Goal: Transaction & Acquisition: Subscribe to service/newsletter

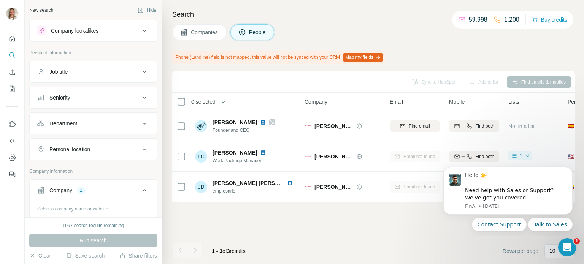
scroll to position [38, 0]
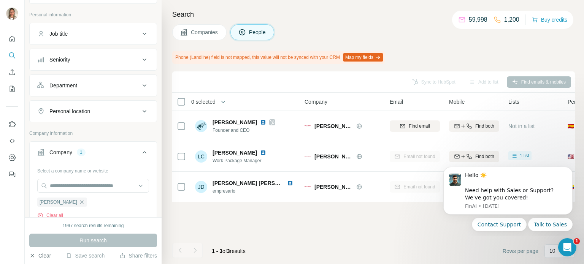
click at [43, 258] on button "Clear" at bounding box center [40, 256] width 22 height 8
click at [107, 183] on input "text" at bounding box center [93, 186] width 112 height 14
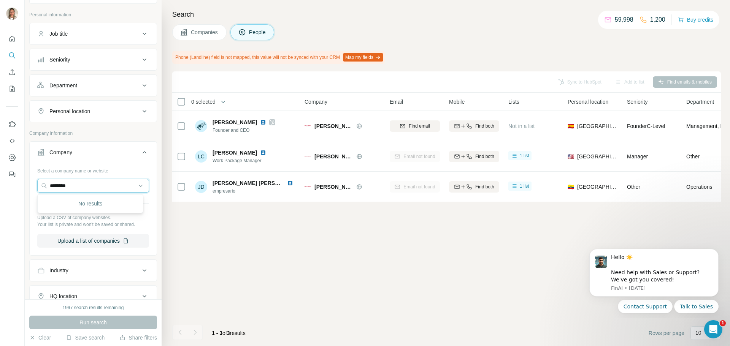
scroll to position [38, 0]
click at [79, 187] on input "********" at bounding box center [93, 186] width 112 height 14
type input "*"
type input "********"
click at [44, 264] on button "Clear" at bounding box center [40, 338] width 22 height 8
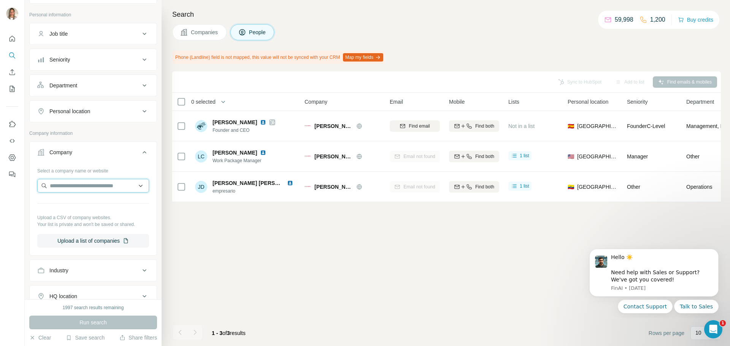
click at [90, 184] on input "text" at bounding box center [93, 186] width 112 height 14
paste input "**********"
click at [71, 184] on input "**********" at bounding box center [93, 186] width 112 height 14
drag, startPoint x: 110, startPoint y: 185, endPoint x: 20, endPoint y: 186, distance: 89.4
click at [20, 186] on div "**********" at bounding box center [365, 173] width 730 height 346
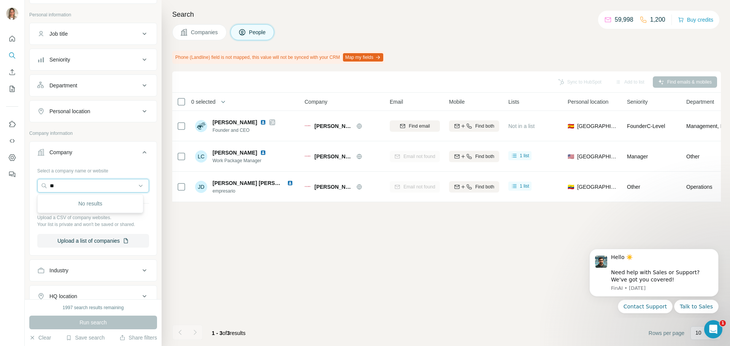
type input "*"
click at [80, 183] on input "***" at bounding box center [93, 186] width 112 height 14
type input "***"
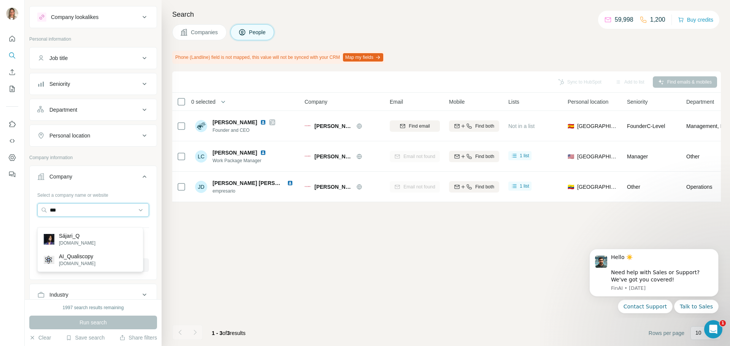
scroll to position [0, 0]
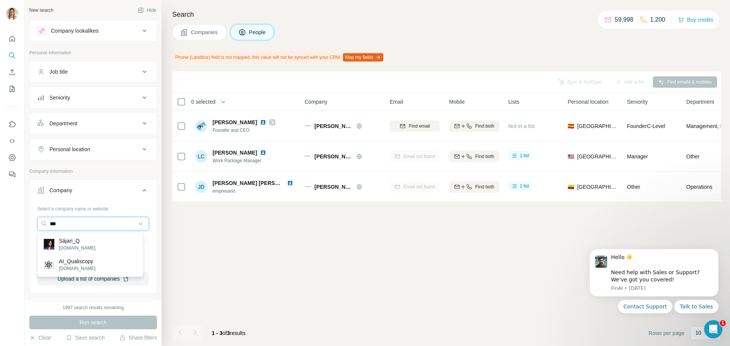
drag, startPoint x: 60, startPoint y: 225, endPoint x: 35, endPoint y: 225, distance: 25.1
click at [35, 225] on div "Select a company name or website *** Upload a CSV of company websites. Your lis…" at bounding box center [93, 247] width 127 height 89
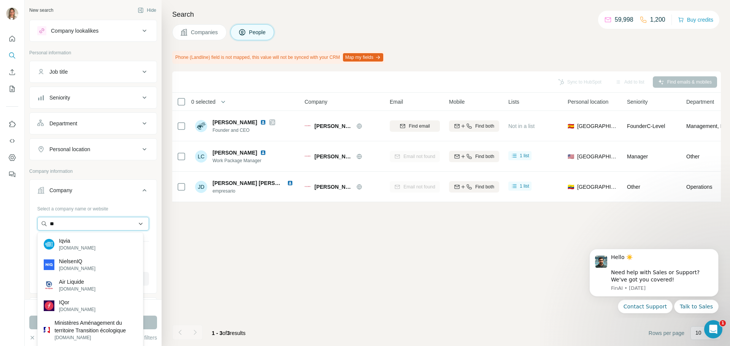
drag, startPoint x: 104, startPoint y: 221, endPoint x: 49, endPoint y: 230, distance: 56.2
click at [49, 230] on input "**" at bounding box center [93, 224] width 112 height 14
paste input "**********"
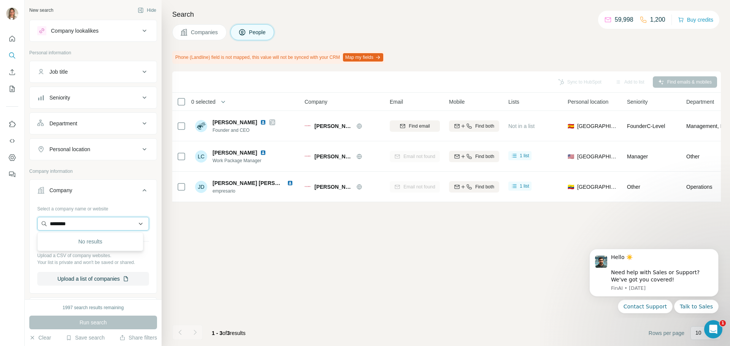
drag, startPoint x: 96, startPoint y: 217, endPoint x: 46, endPoint y: 225, distance: 50.4
click at [46, 225] on input "********" at bounding box center [93, 224] width 112 height 14
type input "*"
type input "********"
click at [38, 264] on button "Clear" at bounding box center [40, 338] width 22 height 8
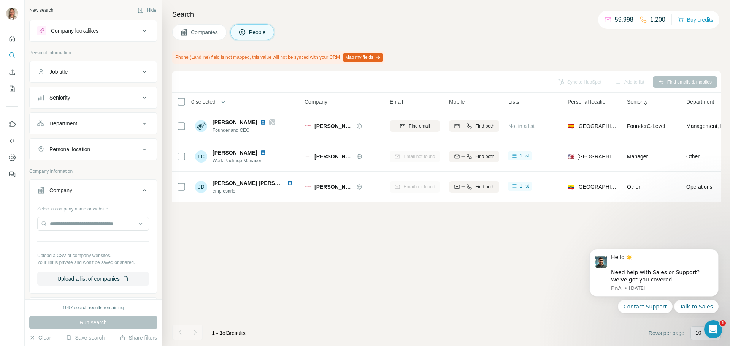
click at [77, 195] on button "Company" at bounding box center [93, 191] width 127 height 21
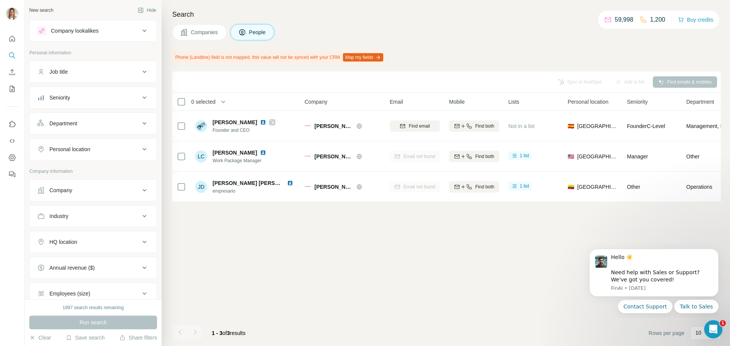
click at [78, 193] on div "Company" at bounding box center [88, 191] width 103 height 8
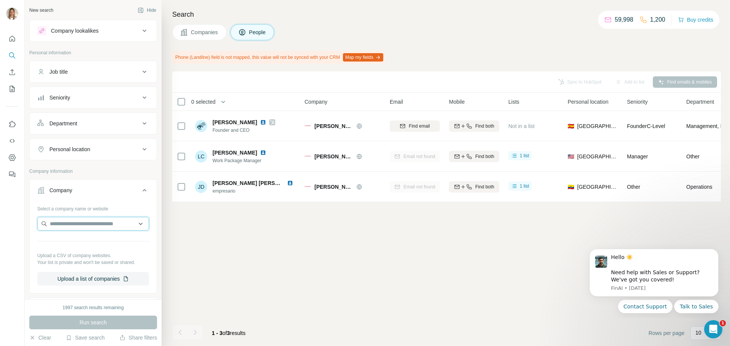
click at [71, 226] on input "text" at bounding box center [93, 224] width 112 height 14
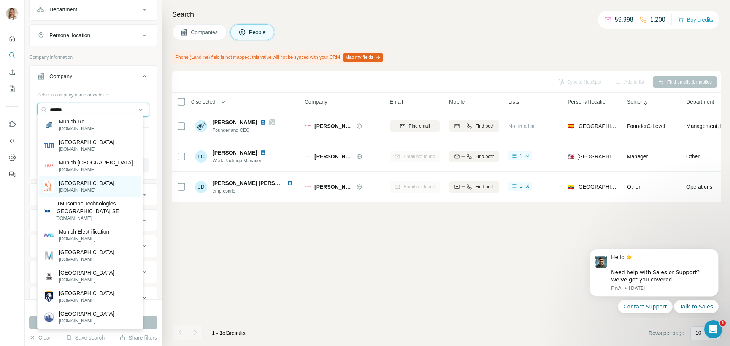
scroll to position [152, 0]
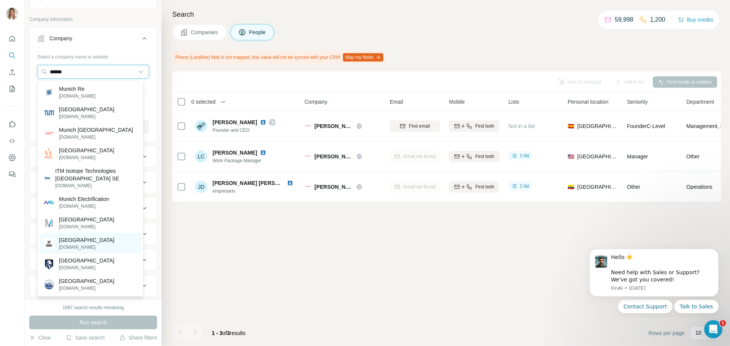
type input "******"
click at [69, 244] on p "[GEOGRAPHIC_DATA]" at bounding box center [87, 241] width 56 height 8
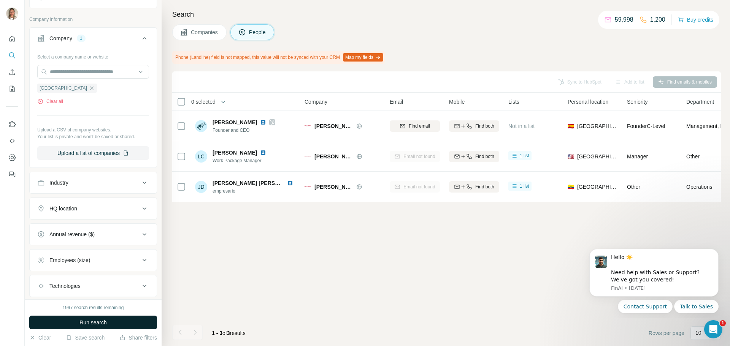
click at [88, 264] on span "Run search" at bounding box center [92, 323] width 27 height 8
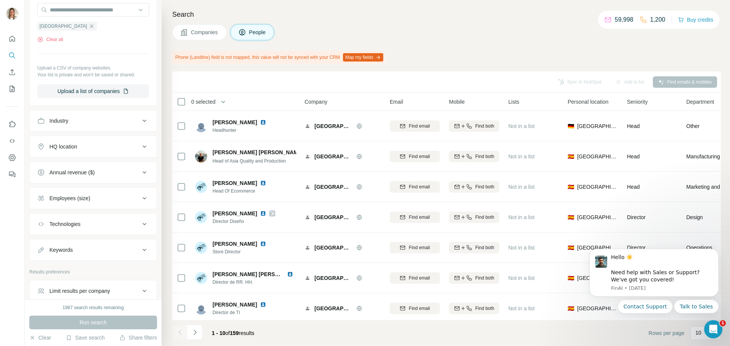
scroll to position [176, 0]
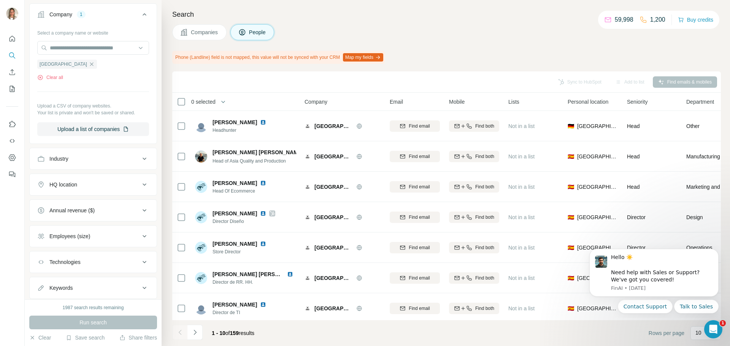
click at [92, 187] on div "HQ location" at bounding box center [88, 185] width 103 height 8
click at [72, 203] on input "text" at bounding box center [93, 204] width 112 height 14
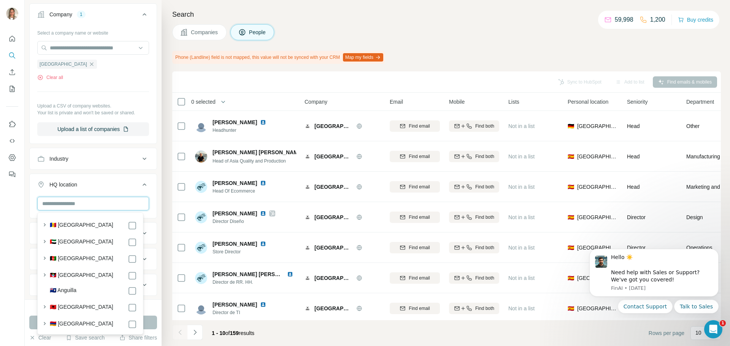
type input "*"
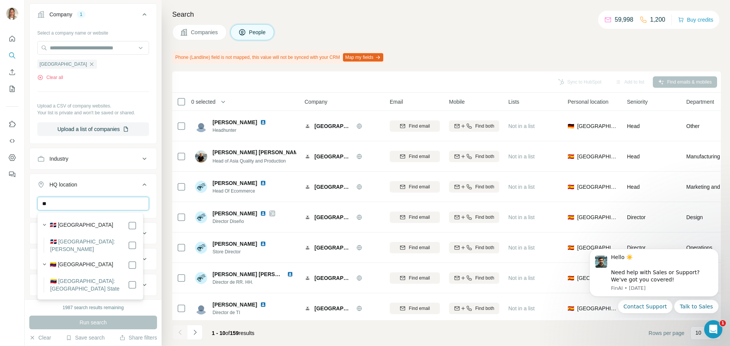
type input "*"
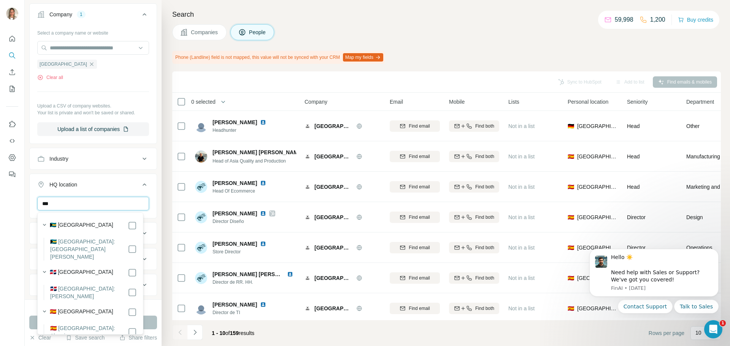
type input "***"
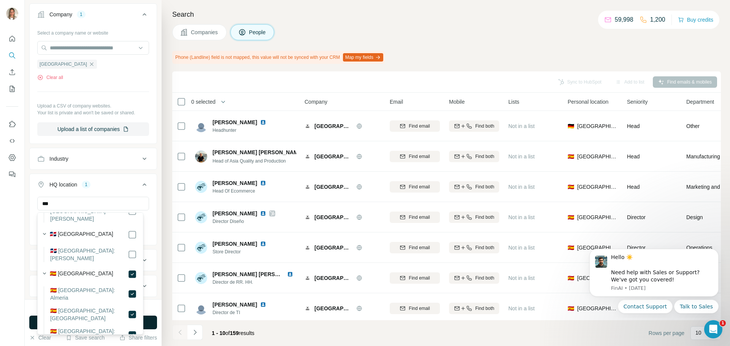
click at [152, 264] on button "Run search" at bounding box center [93, 323] width 128 height 14
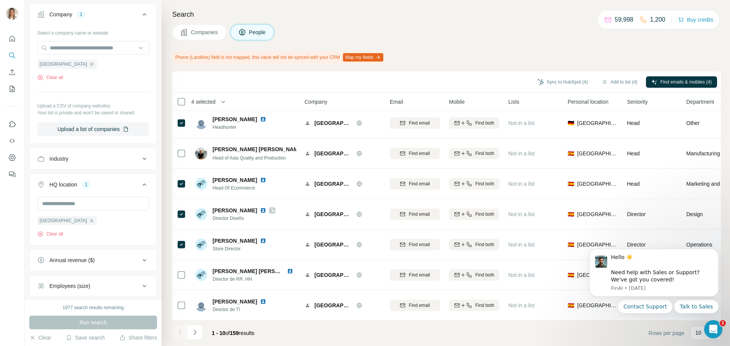
scroll to position [0, 0]
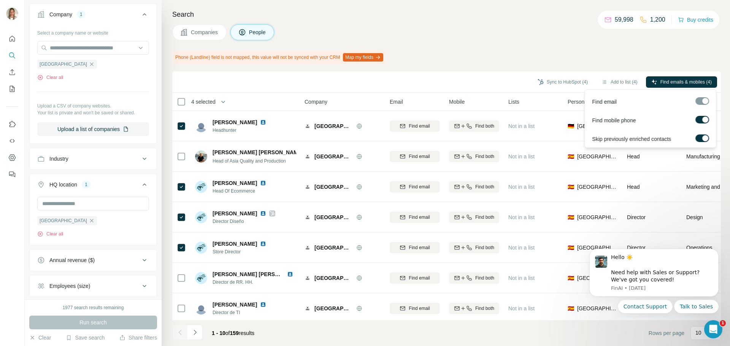
click at [584, 121] on div at bounding box center [705, 120] width 6 height 6
click at [584, 81] on span "Find emails (4)" at bounding box center [697, 82] width 30 height 7
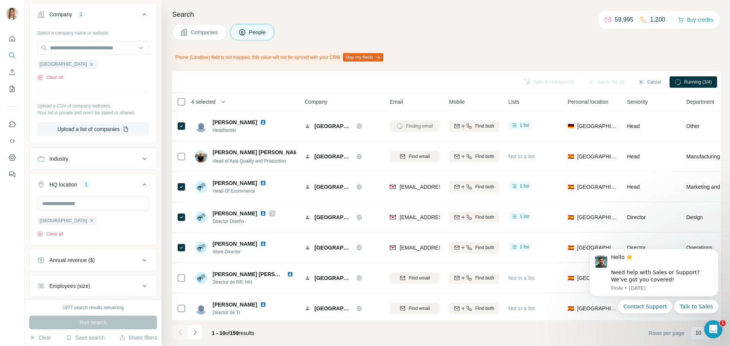
drag, startPoint x: 410, startPoint y: 189, endPoint x: 375, endPoint y: 8, distance: 184.0
click at [375, 8] on div "Search Companies People Phone (Landline) field is not mapped, this value will n…" at bounding box center [446, 173] width 568 height 346
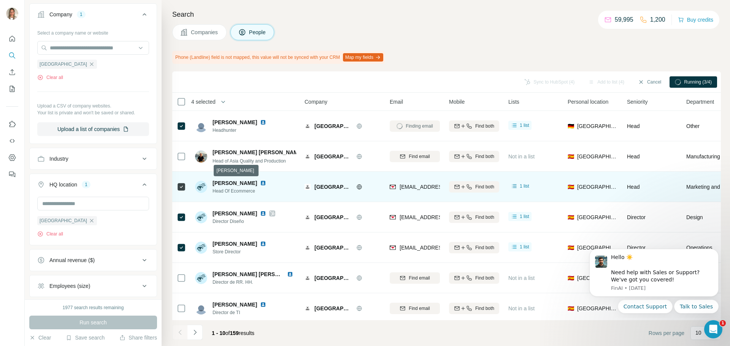
click at [230, 183] on span "[PERSON_NAME]" at bounding box center [235, 183] width 44 height 6
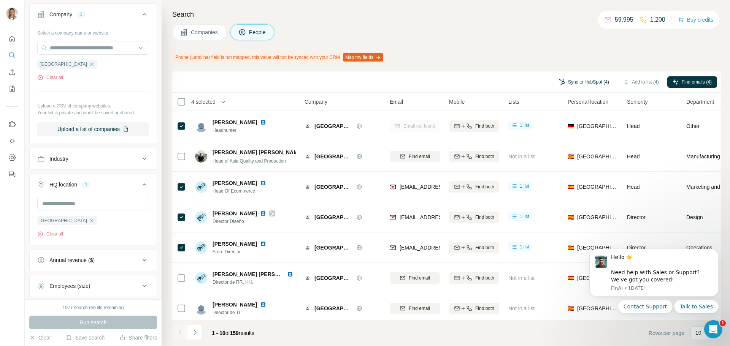
click at [581, 80] on button "Sync to HubSpot (4)" at bounding box center [584, 81] width 61 height 11
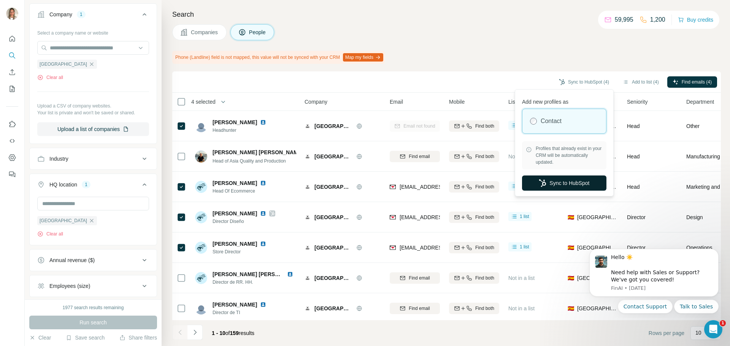
click at [559, 179] on button "Sync to HubSpot" at bounding box center [564, 183] width 84 height 15
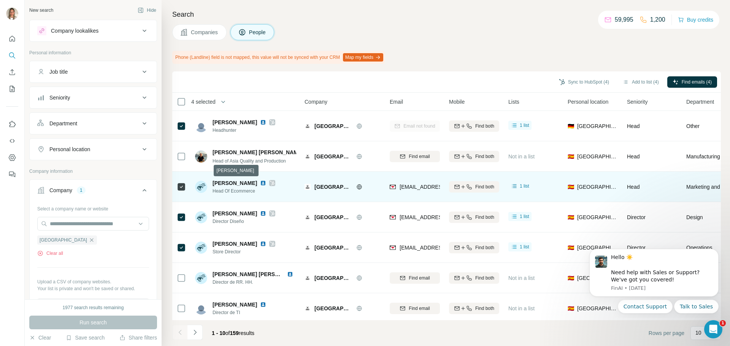
drag, startPoint x: 267, startPoint y: 184, endPoint x: 400, endPoint y: 188, distance: 133.9
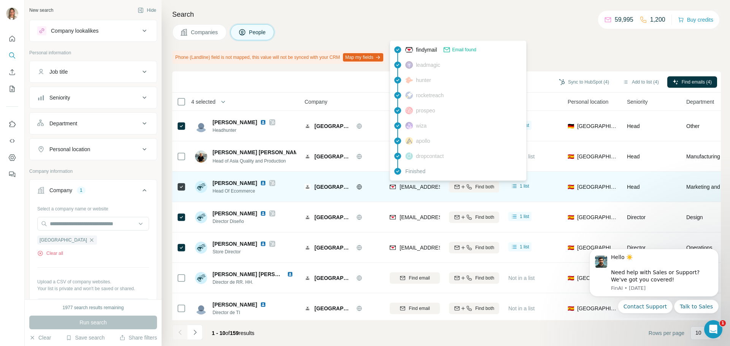
click at [400, 188] on span "[EMAIL_ADDRESS][DOMAIN_NAME]" at bounding box center [445, 187] width 90 height 6
drag, startPoint x: 401, startPoint y: 186, endPoint x: 448, endPoint y: 186, distance: 47.5
click at [0, 0] on tr "[PERSON_NAME] Head Of Ecommerce Munich [EMAIL_ADDRESS][DOMAIN_NAME] Find both 1…" at bounding box center [0, 0] width 0 height 0
copy tr "[EMAIL_ADDRESS][DOMAIN_NAME]"
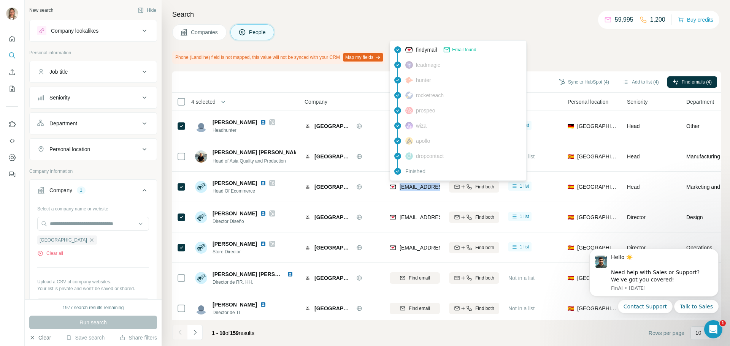
click at [42, 264] on button "Clear" at bounding box center [40, 338] width 22 height 8
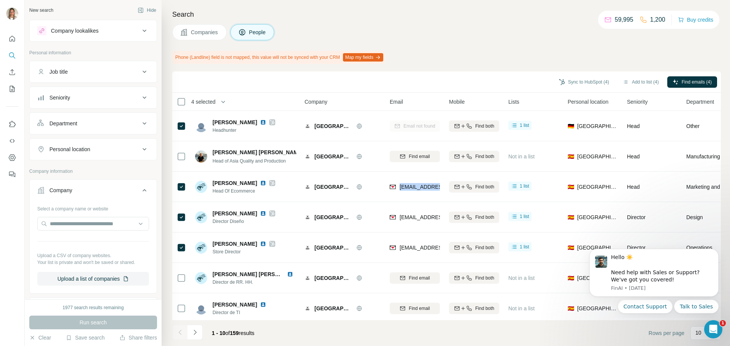
click at [76, 189] on div "Company" at bounding box center [88, 191] width 103 height 8
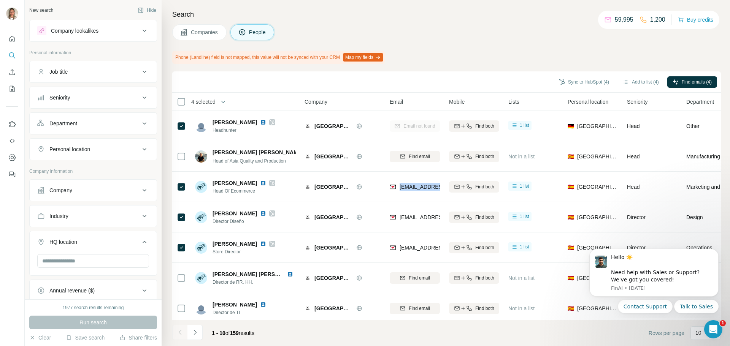
click at [76, 189] on div "Company" at bounding box center [88, 191] width 103 height 8
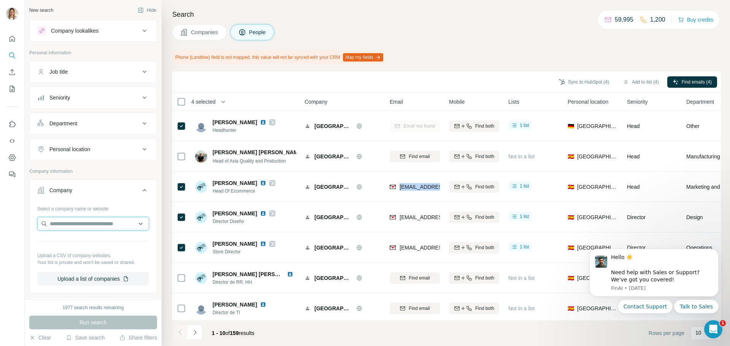
click at [68, 219] on input "text" at bounding box center [93, 224] width 112 height 14
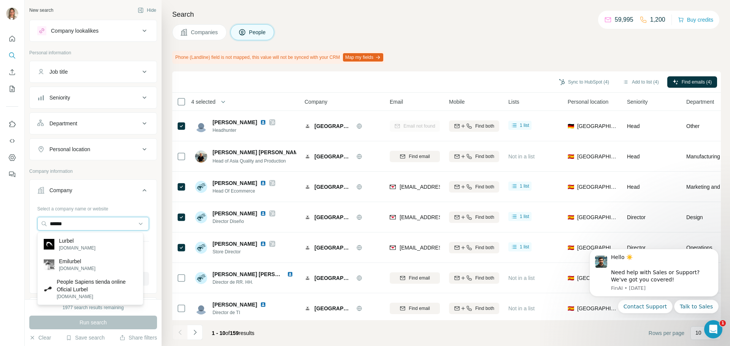
type input "******"
click at [65, 246] on p "[DOMAIN_NAME]" at bounding box center [77, 248] width 37 height 7
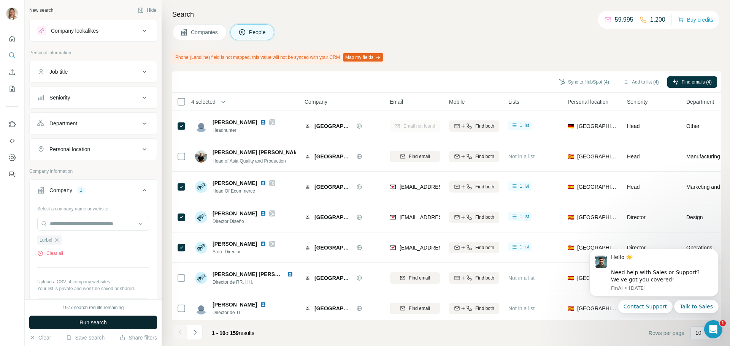
click at [96, 264] on span "Run search" at bounding box center [92, 323] width 27 height 8
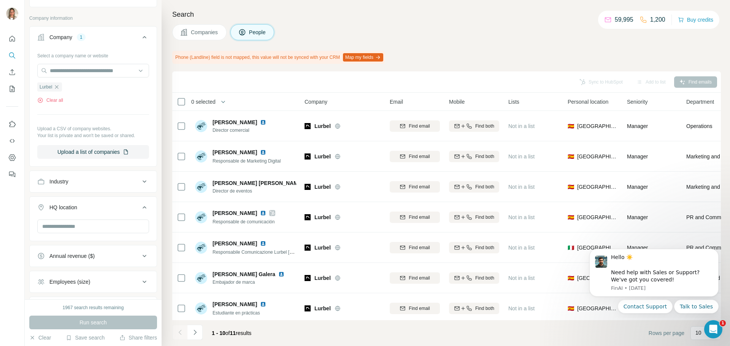
scroll to position [152, 0]
click at [88, 229] on input "text" at bounding box center [93, 228] width 112 height 14
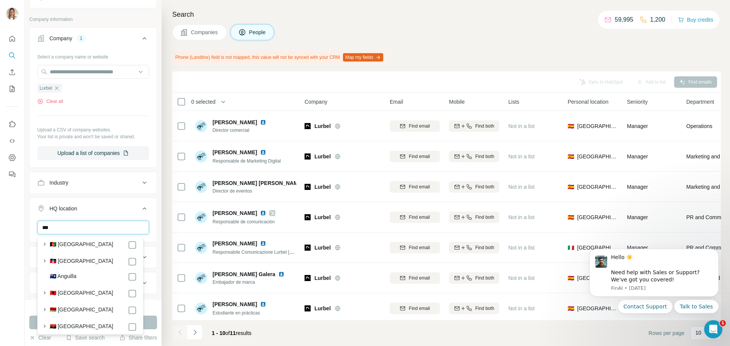
scroll to position [0, 0]
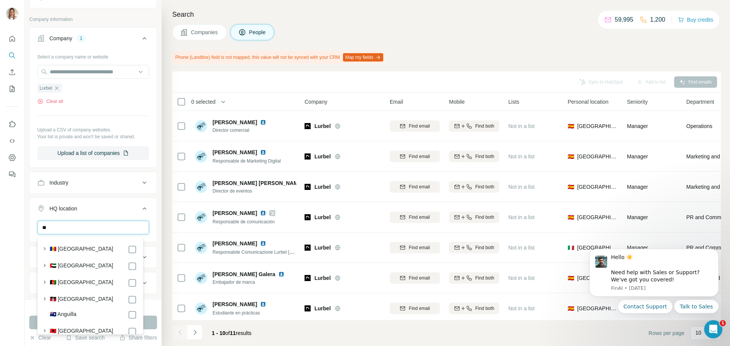
type input "*"
type input "***"
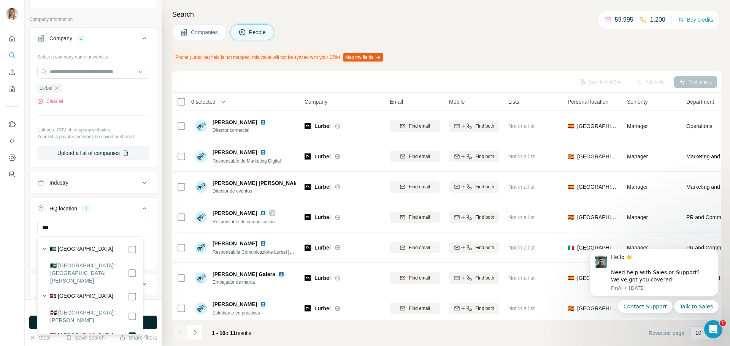
click at [152, 264] on button "Run search" at bounding box center [93, 323] width 128 height 14
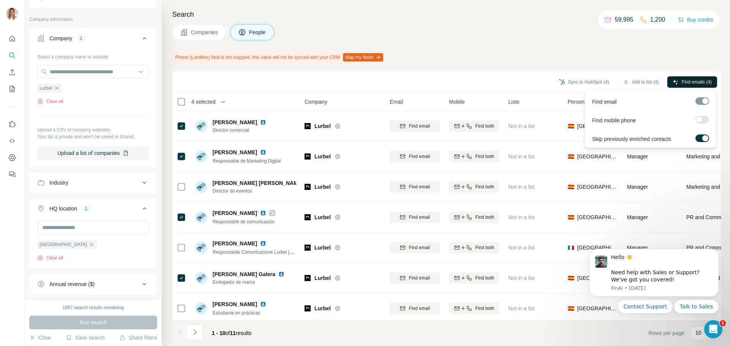
click at [584, 81] on button "Find emails (4)" at bounding box center [692, 81] width 50 height 11
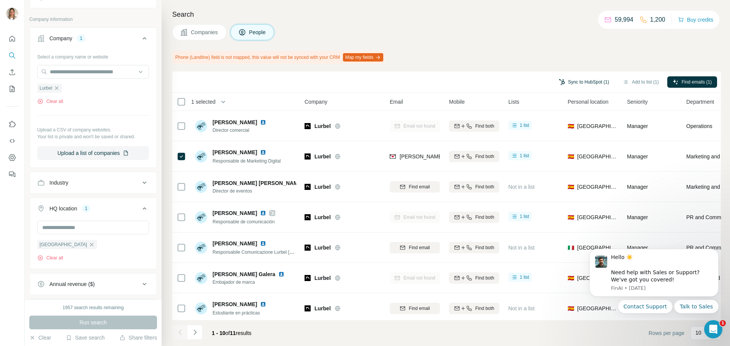
click at [584, 80] on button "Sync to HubSpot (1)" at bounding box center [584, 81] width 61 height 11
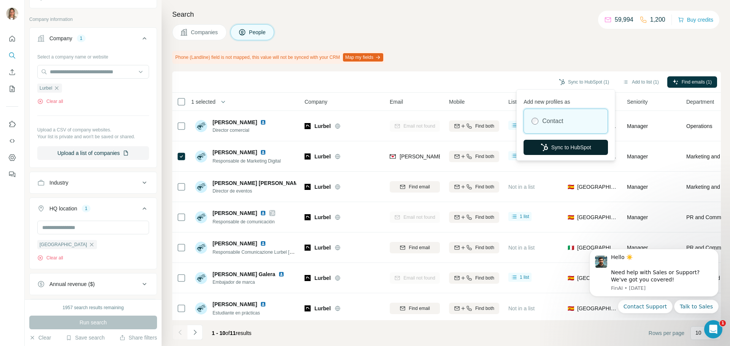
click at [573, 147] on button "Sync to HubSpot" at bounding box center [566, 147] width 84 height 15
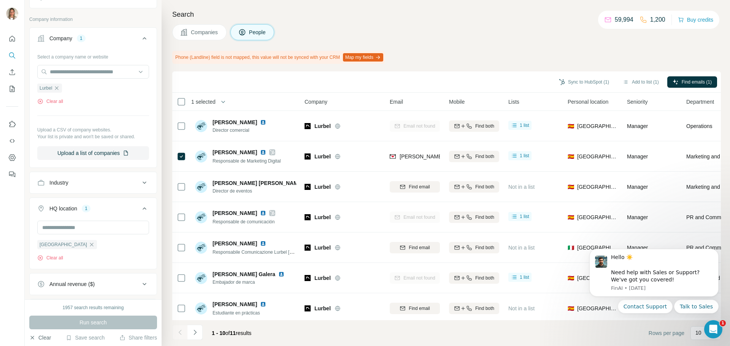
click at [48, 264] on button "Clear" at bounding box center [40, 338] width 22 height 8
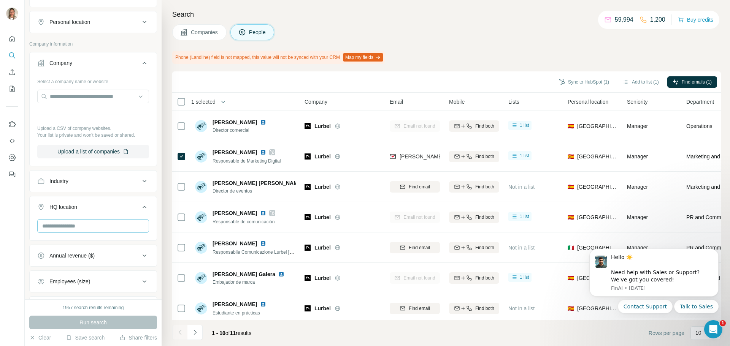
scroll to position [114, 0]
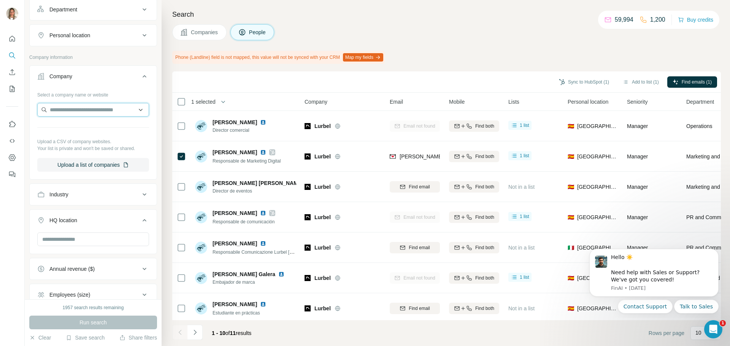
click at [101, 111] on input "text" at bounding box center [93, 110] width 112 height 14
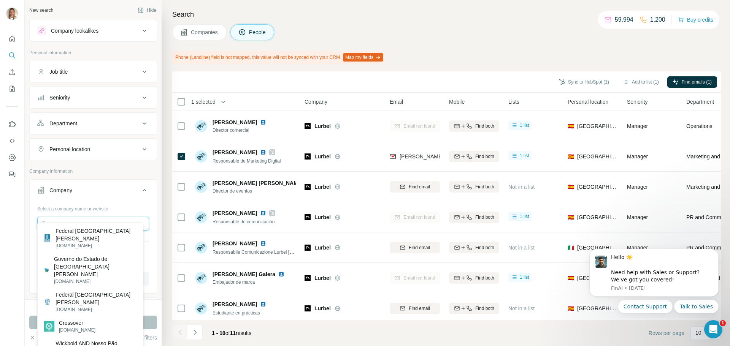
scroll to position [38, 0]
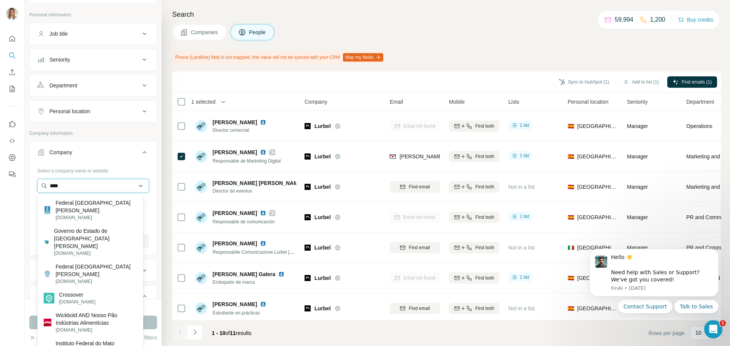
drag, startPoint x: 97, startPoint y: 183, endPoint x: 51, endPoint y: 183, distance: 46.0
click at [51, 183] on input "****" at bounding box center [93, 186] width 112 height 14
paste input "**********"
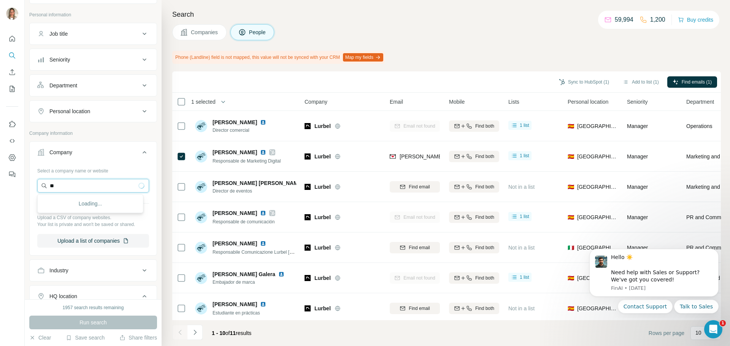
type input "*"
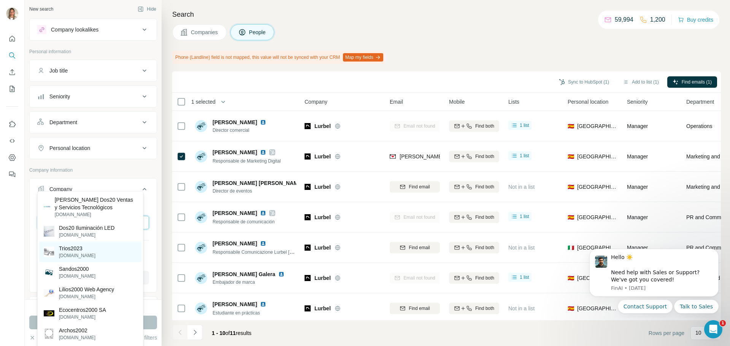
scroll to position [0, 0]
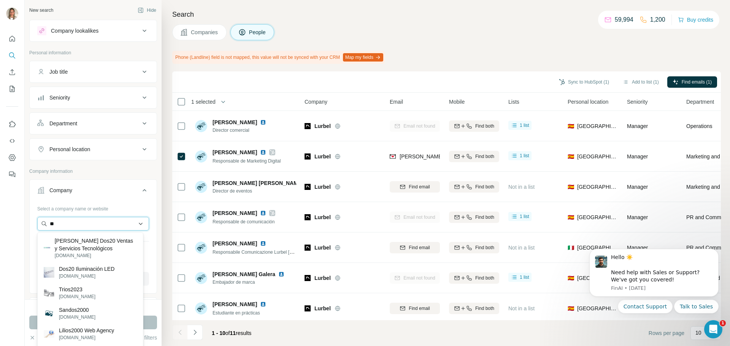
type input "*"
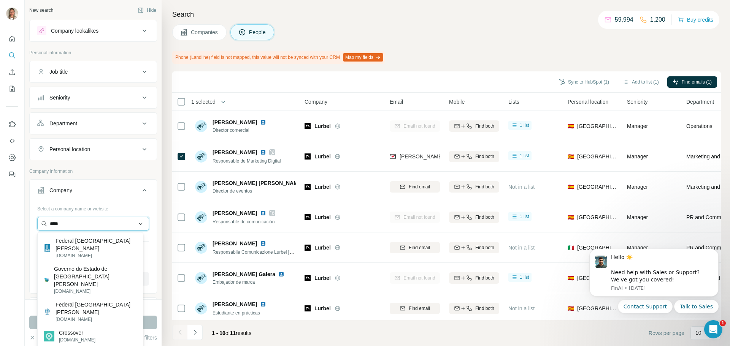
drag, startPoint x: 133, startPoint y: 224, endPoint x: 45, endPoint y: 226, distance: 87.9
click at [45, 226] on input "****" at bounding box center [93, 224] width 112 height 14
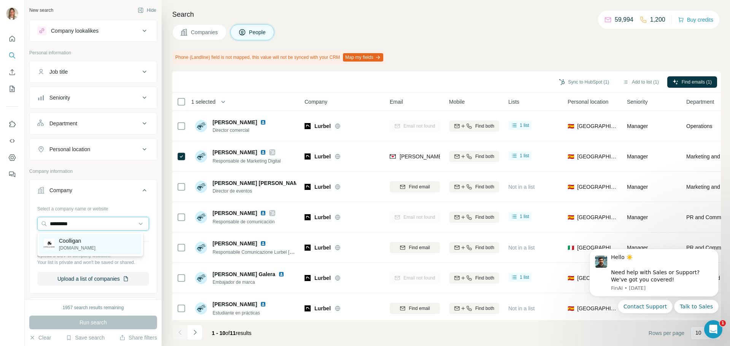
type input "*********"
click at [78, 244] on p "Coolligan" at bounding box center [77, 241] width 37 height 8
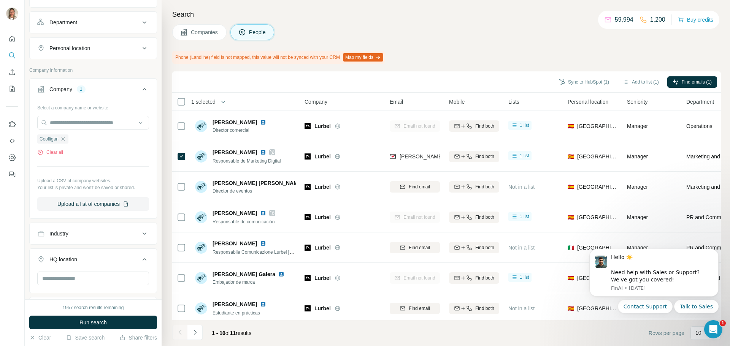
scroll to position [114, 0]
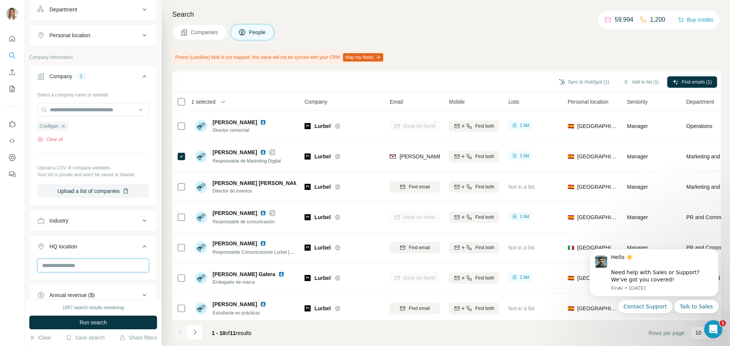
click at [76, 264] on input "text" at bounding box center [93, 266] width 112 height 14
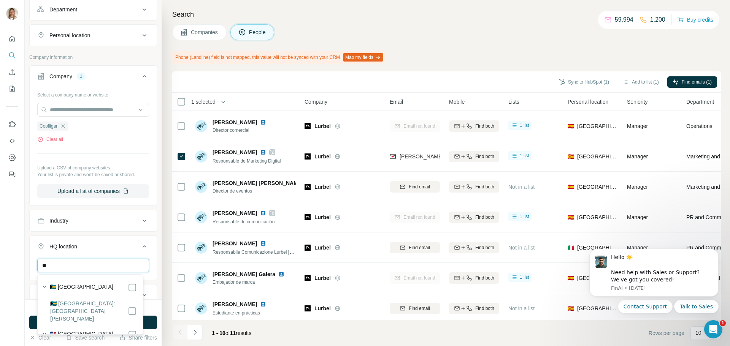
type input "*"
type input "*****"
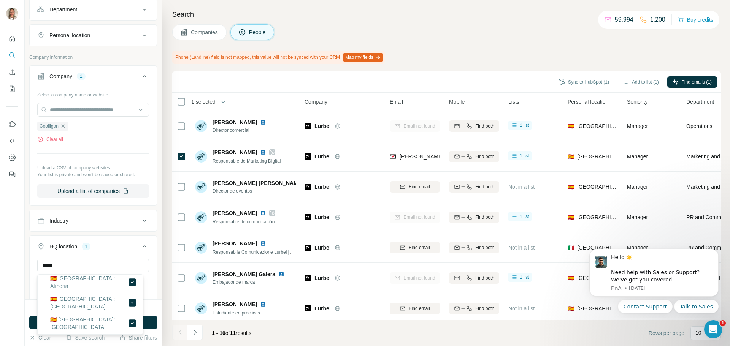
scroll to position [38, 0]
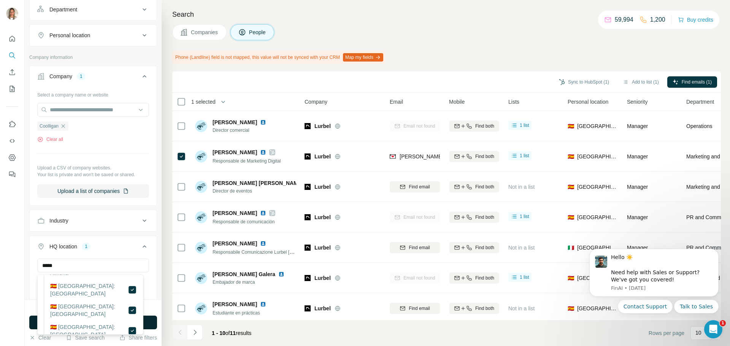
click at [148, 264] on button "Run search" at bounding box center [93, 323] width 128 height 14
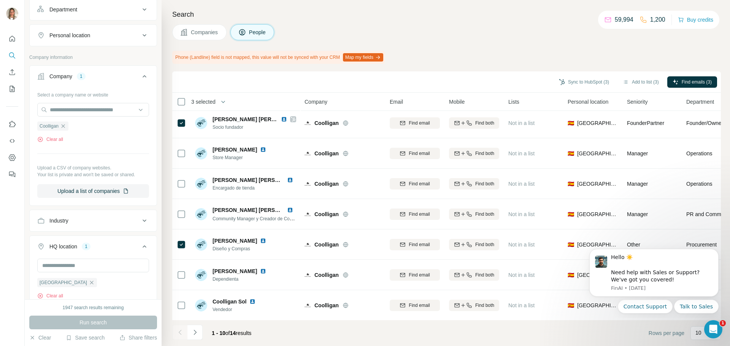
scroll to position [0, 0]
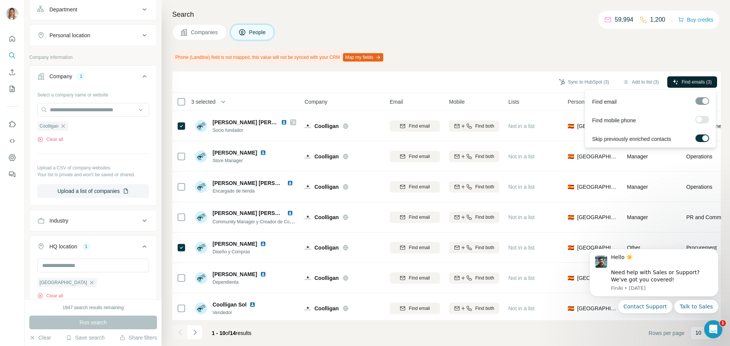
click at [584, 82] on span "Find emails (3)" at bounding box center [697, 82] width 30 height 7
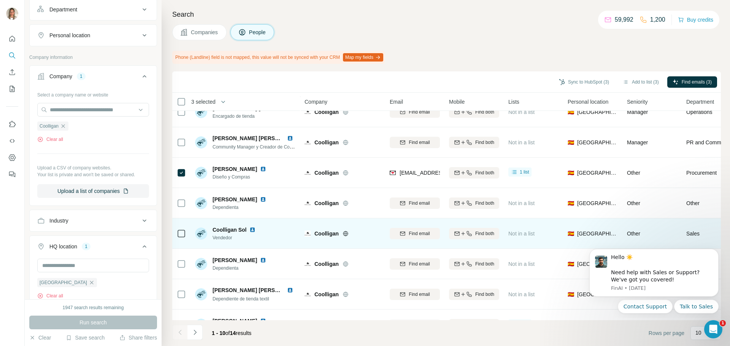
scroll to position [98, 0]
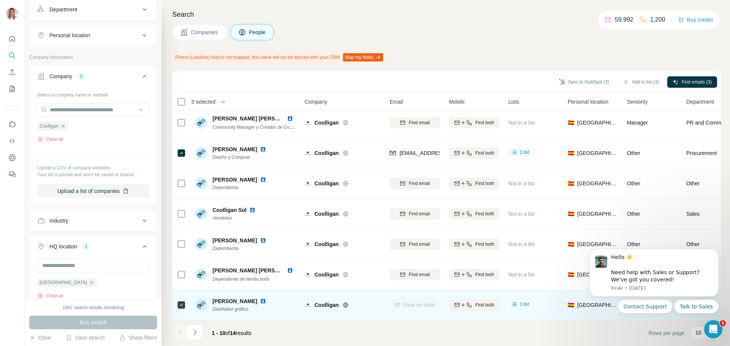
click at [177, 264] on icon at bounding box center [181, 305] width 9 height 9
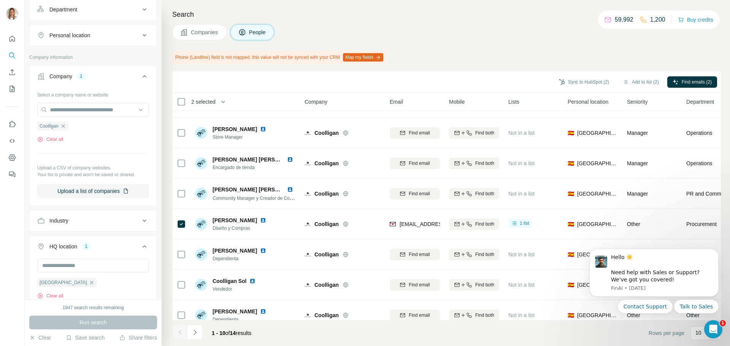
scroll to position [0, 0]
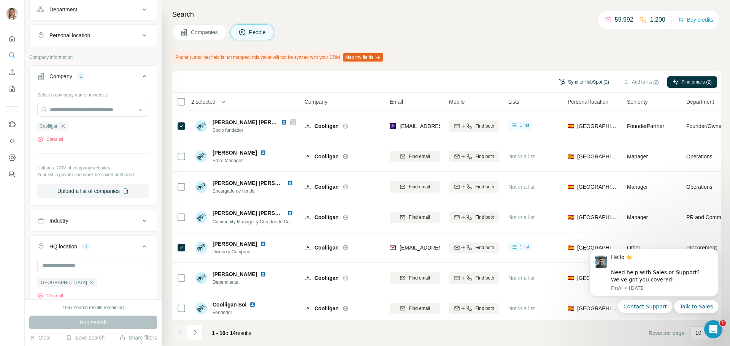
click at [583, 78] on button "Sync to HubSpot (2)" at bounding box center [584, 81] width 61 height 11
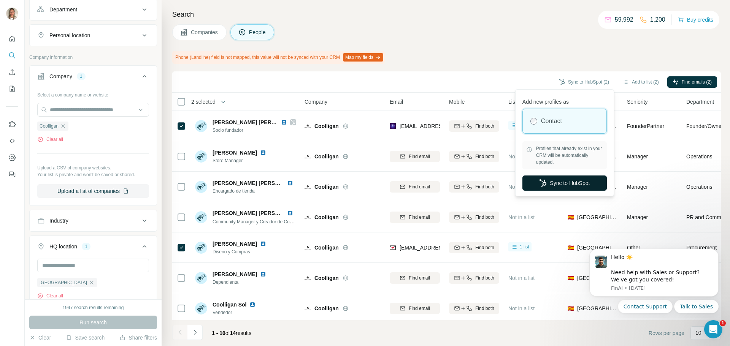
click at [555, 180] on button "Sync to HubSpot" at bounding box center [564, 183] width 84 height 15
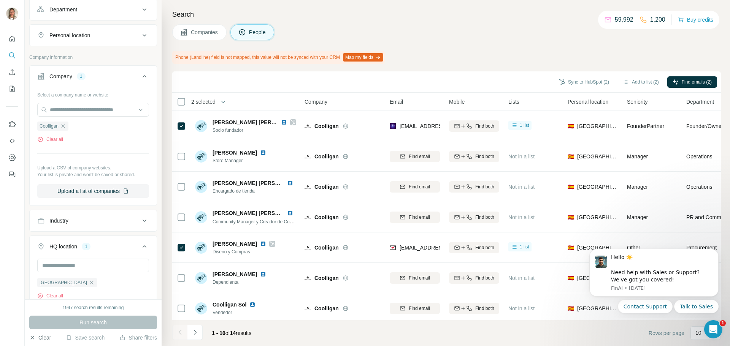
click at [47, 264] on button "Clear" at bounding box center [40, 338] width 22 height 8
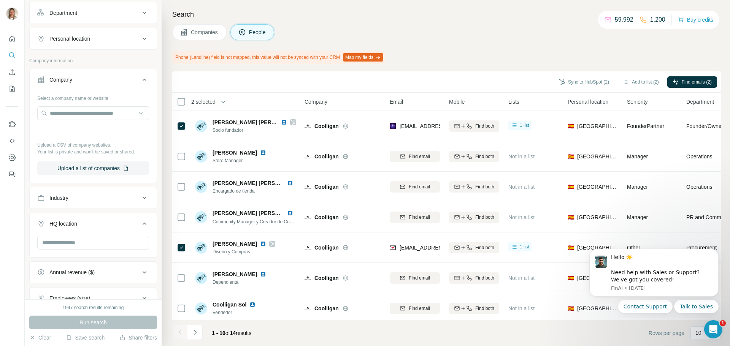
scroll to position [76, 0]
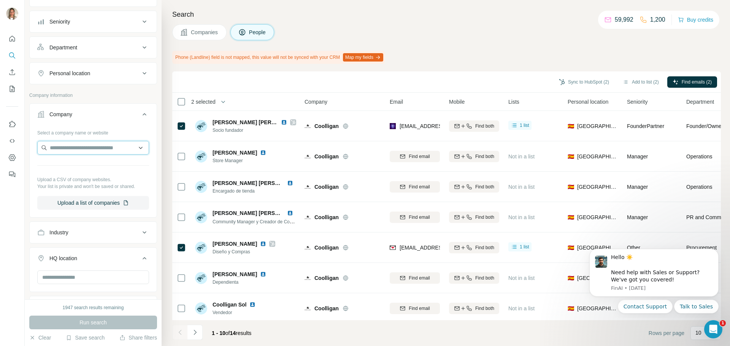
click at [96, 150] on input "text" at bounding box center [93, 148] width 112 height 14
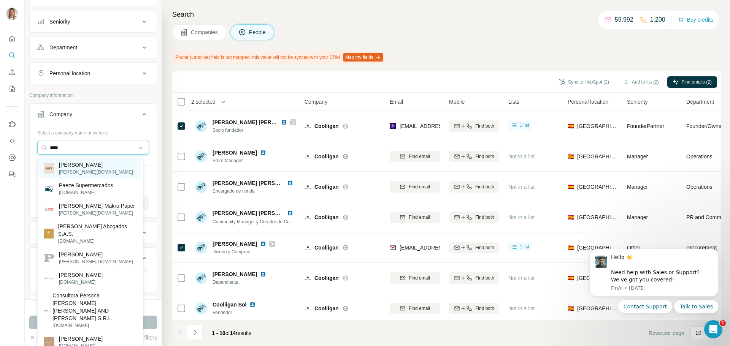
type input "****"
click at [74, 171] on p "[PERSON_NAME][DOMAIN_NAME]" at bounding box center [96, 172] width 74 height 7
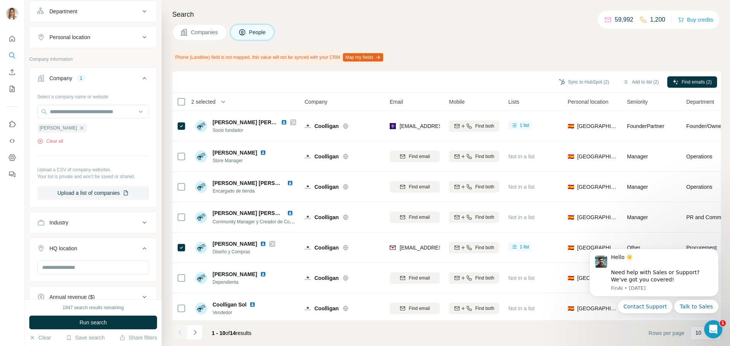
scroll to position [114, 0]
click at [67, 263] on input "text" at bounding box center [93, 266] width 112 height 14
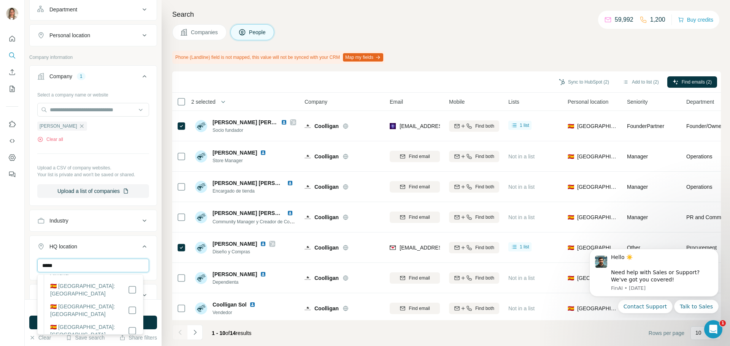
scroll to position [0, 0]
type input "*****"
click at [152, 264] on button "Run search" at bounding box center [93, 323] width 128 height 14
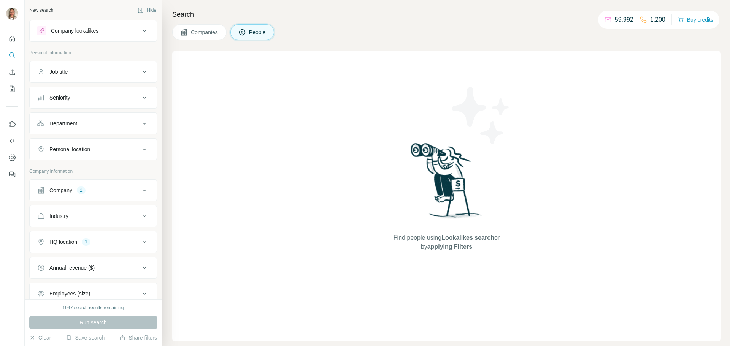
click at [131, 191] on div "Company 1" at bounding box center [88, 191] width 103 height 8
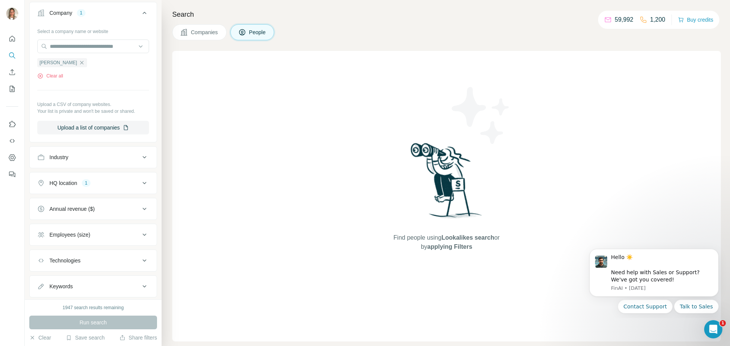
scroll to position [190, 0]
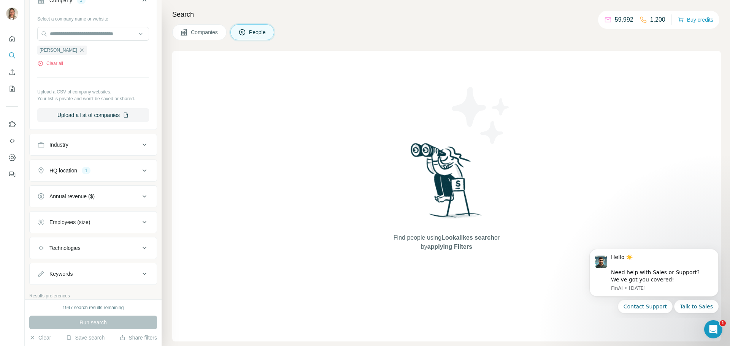
click at [133, 170] on div "HQ location 1" at bounding box center [88, 171] width 103 height 8
click at [43, 338] on button "Clear" at bounding box center [40, 338] width 22 height 8
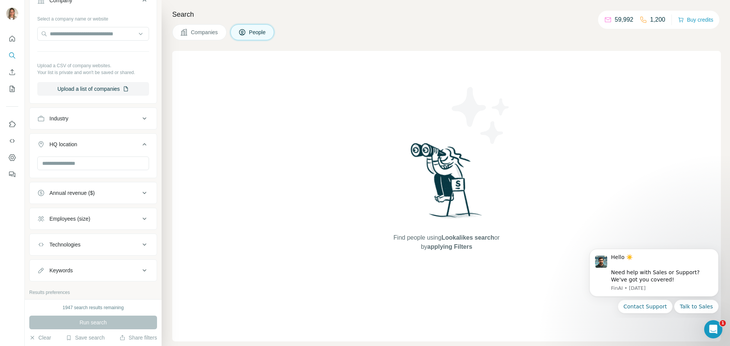
scroll to position [76, 0]
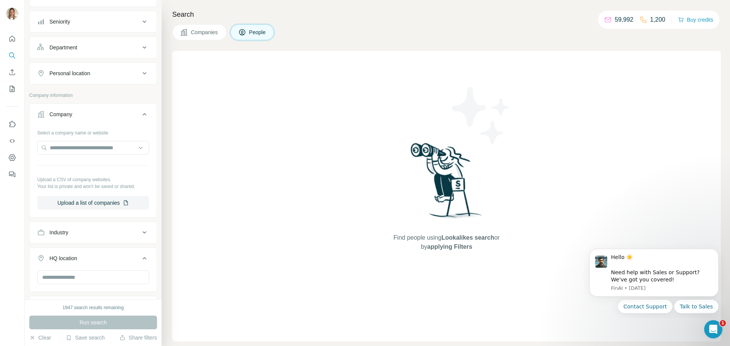
click at [92, 234] on div "Industry" at bounding box center [88, 233] width 103 height 8
click at [80, 250] on input at bounding box center [89, 252] width 94 height 8
type input "*"
click at [106, 145] on input "text" at bounding box center [93, 148] width 112 height 14
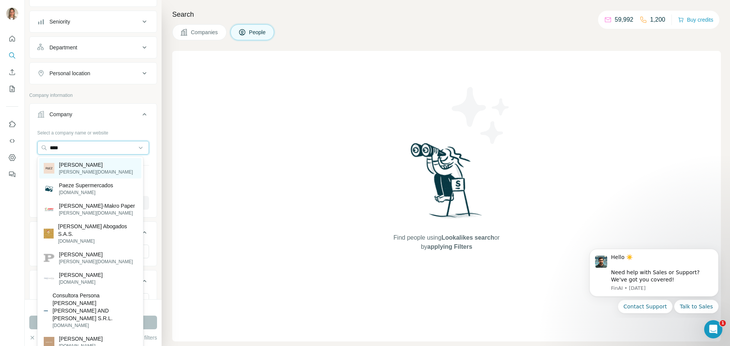
type input "****"
click at [73, 170] on p "[PERSON_NAME][DOMAIN_NAME]" at bounding box center [96, 172] width 74 height 7
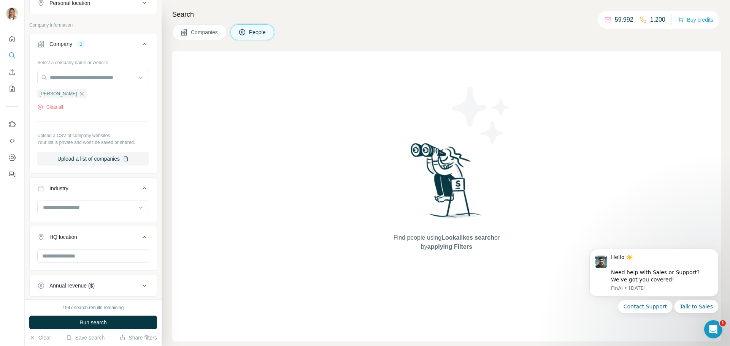
scroll to position [152, 0]
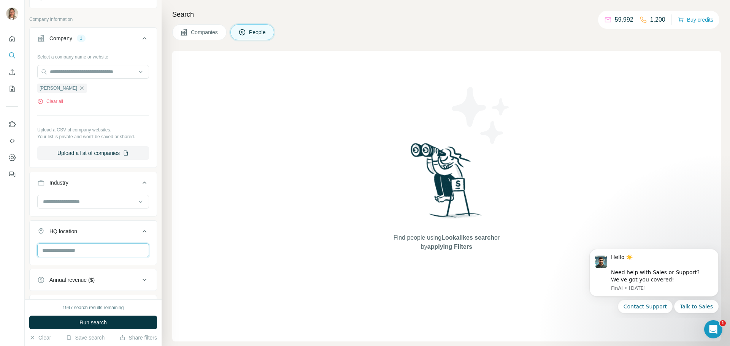
click at [76, 248] on input "text" at bounding box center [93, 251] width 112 height 14
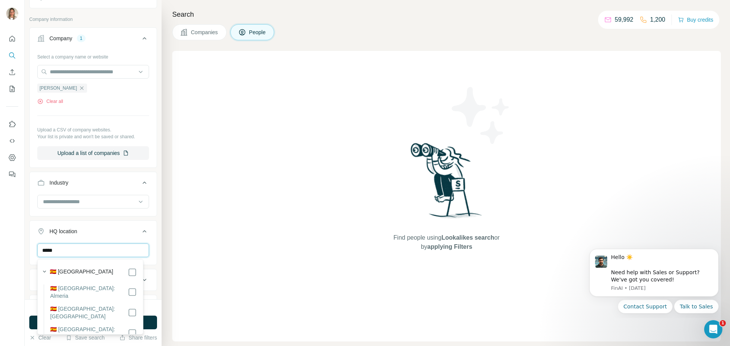
type input "*****"
click at [140, 230] on icon at bounding box center [144, 231] width 9 height 9
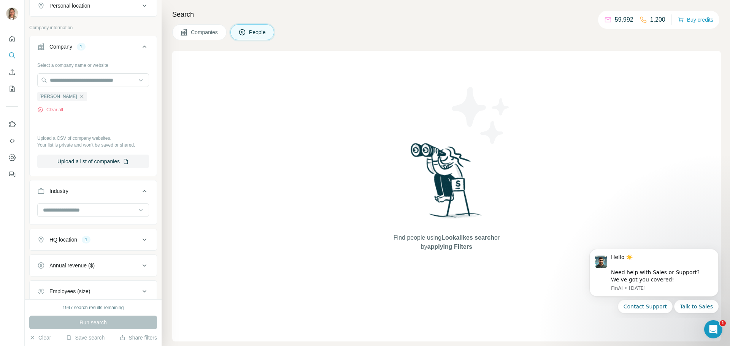
scroll to position [123, 0]
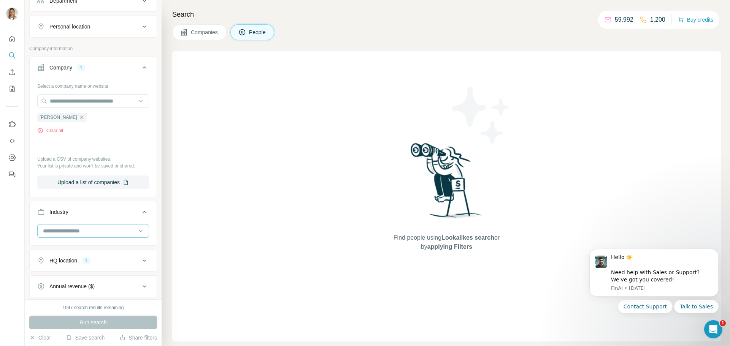
click at [93, 230] on input at bounding box center [89, 231] width 94 height 8
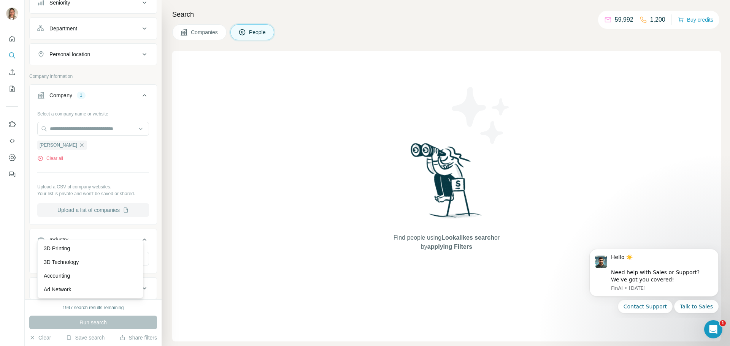
click at [128, 217] on div "Select a company name or website Paez Clear all Upload a CSV of company website…" at bounding box center [93, 163] width 112 height 110
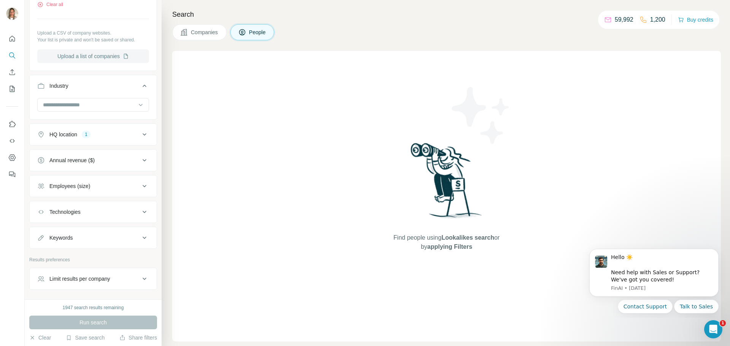
scroll to position [266, 0]
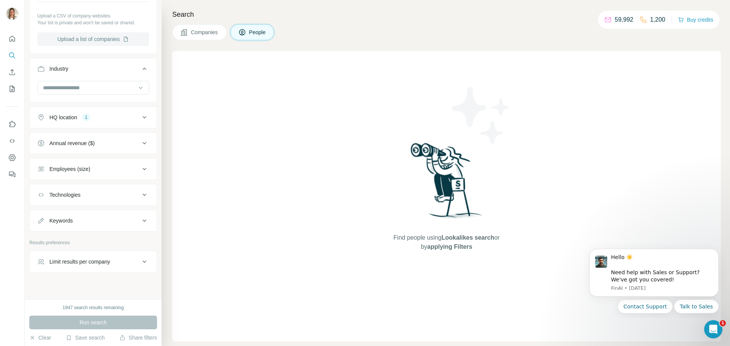
click at [84, 222] on div "Keywords" at bounding box center [88, 221] width 103 height 8
click at [77, 236] on input "text" at bounding box center [85, 240] width 97 height 14
type input "*****"
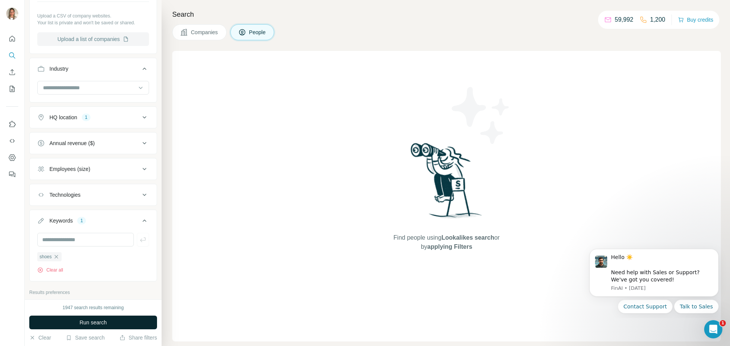
click at [91, 319] on button "Run search" at bounding box center [93, 323] width 128 height 14
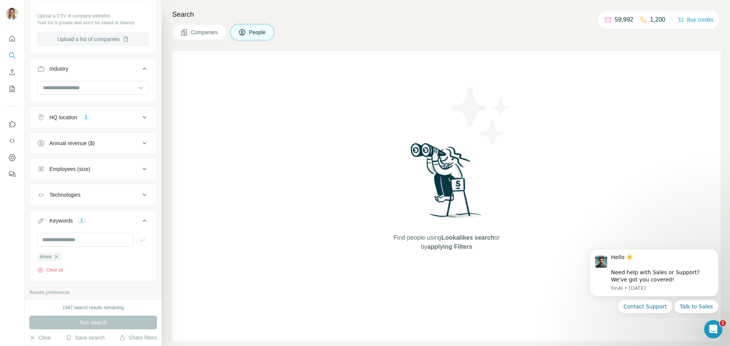
click at [211, 37] on button "Companies" at bounding box center [199, 32] width 54 height 16
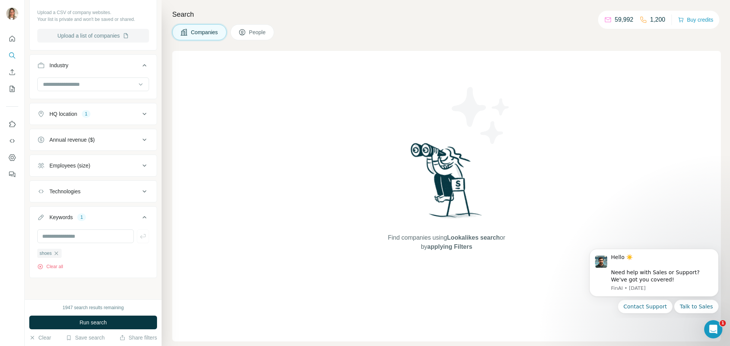
scroll to position [152, 0]
click at [47, 340] on button "Clear" at bounding box center [40, 338] width 22 height 8
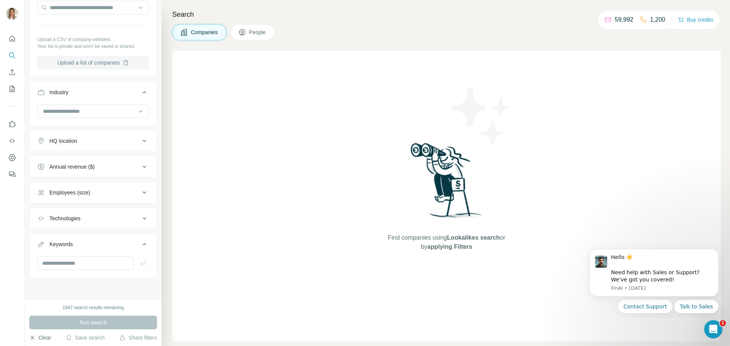
scroll to position [98, 0]
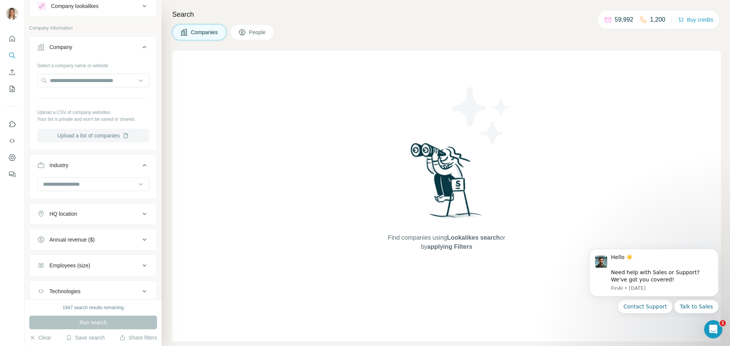
scroll to position [22, 0]
click at [140, 170] on icon at bounding box center [144, 168] width 9 height 9
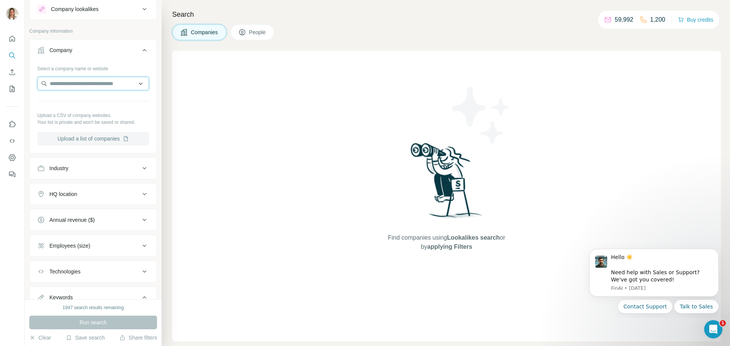
click at [86, 82] on input "text" at bounding box center [93, 84] width 112 height 14
type input "********"
click at [85, 99] on p "Makarthy Clothing Company" at bounding box center [92, 101] width 67 height 8
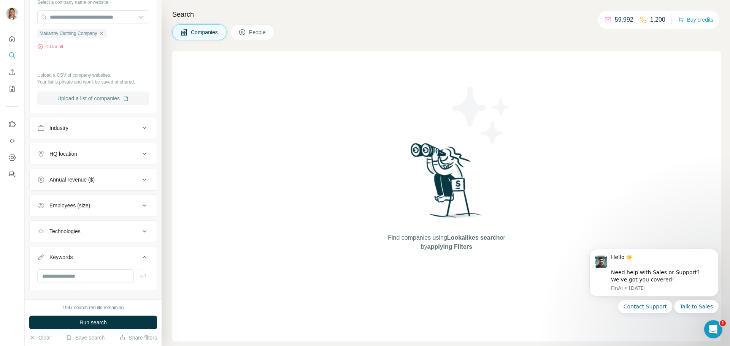
scroll to position [98, 0]
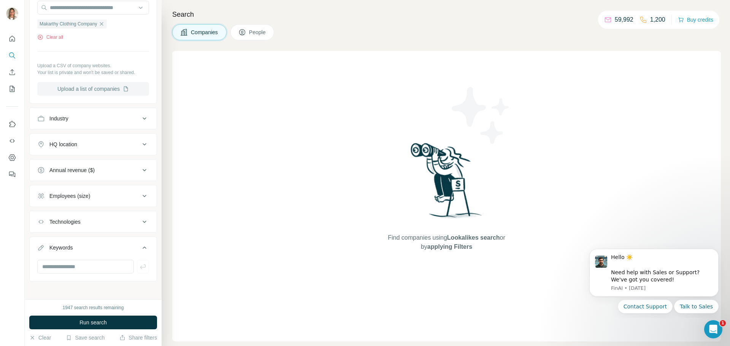
click at [110, 148] on div "HQ location" at bounding box center [88, 145] width 103 height 8
click at [99, 163] on input "text" at bounding box center [93, 164] width 112 height 14
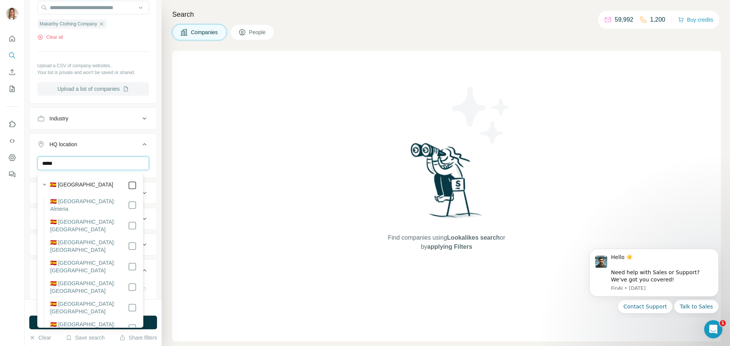
type input "*****"
click at [148, 327] on button "Run search" at bounding box center [93, 323] width 128 height 14
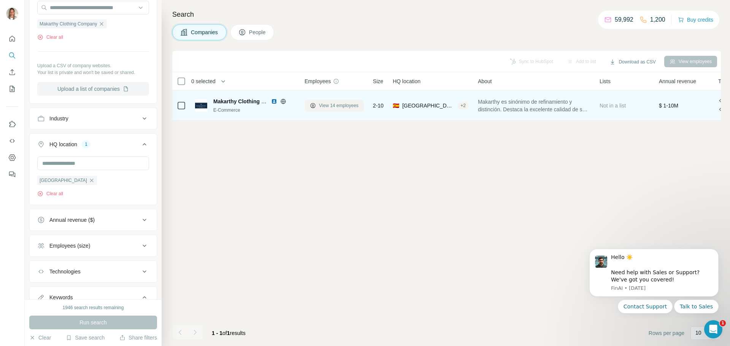
click at [339, 107] on span "View 14 employees" at bounding box center [339, 105] width 40 height 7
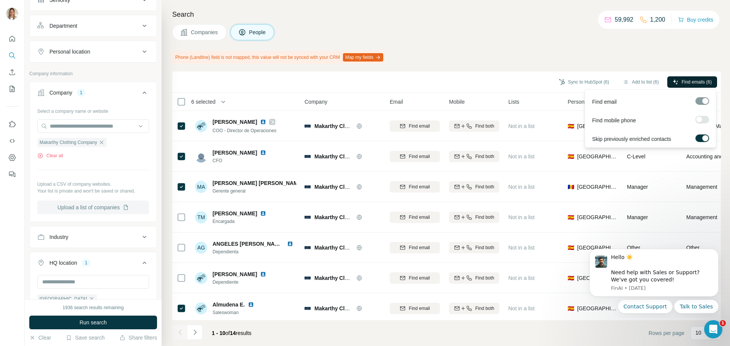
click at [682, 84] on span "Find emails (6)" at bounding box center [697, 82] width 30 height 7
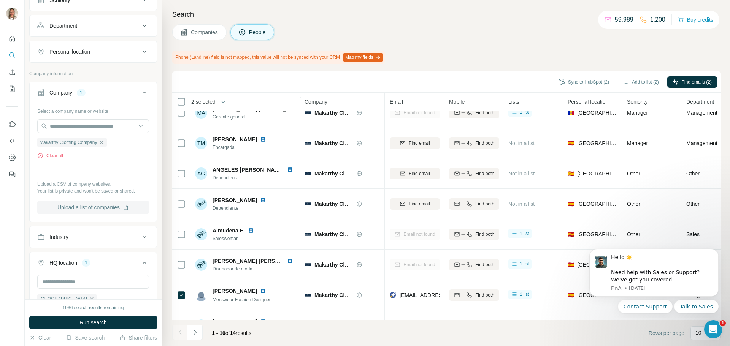
scroll to position [98, 0]
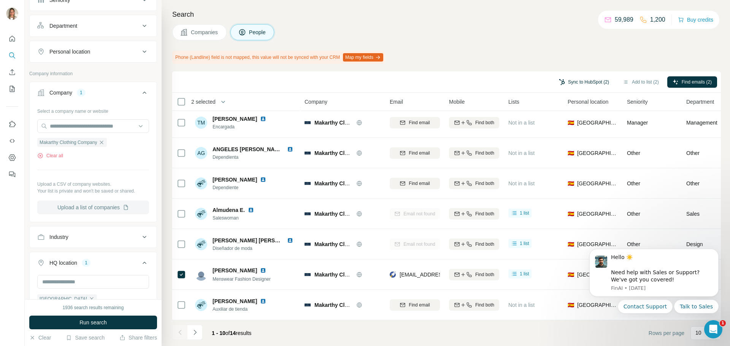
click at [588, 82] on button "Sync to HubSpot (2)" at bounding box center [584, 81] width 61 height 11
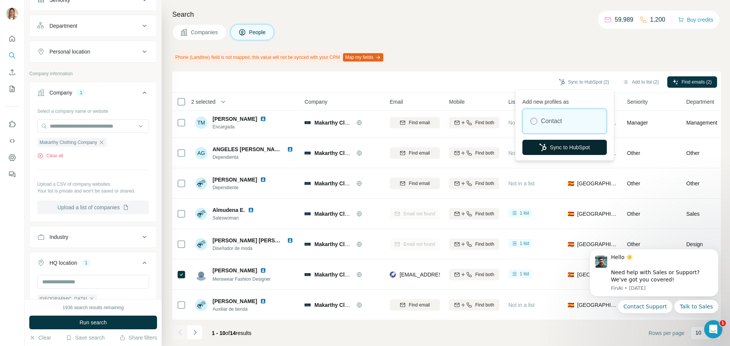
click at [562, 148] on button "Sync to HubSpot" at bounding box center [564, 147] width 84 height 15
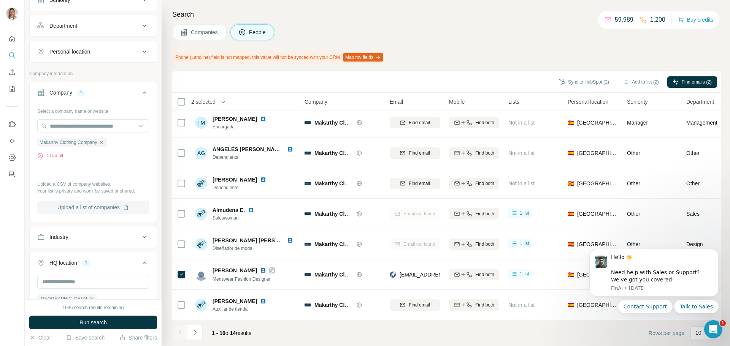
scroll to position [0, 0]
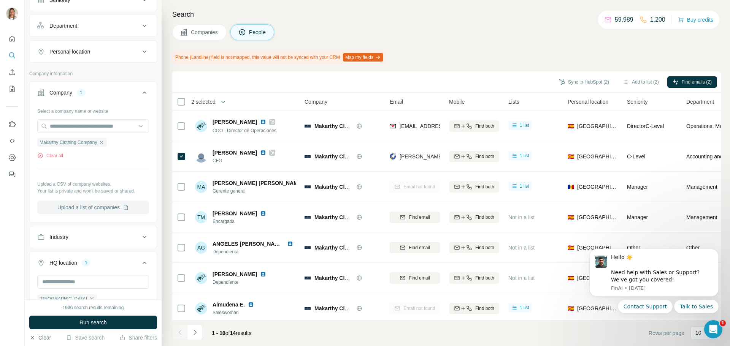
click at [46, 340] on button "Clear" at bounding box center [40, 338] width 22 height 8
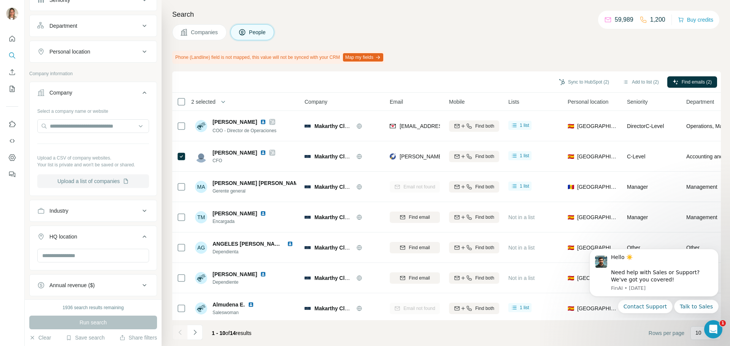
scroll to position [60, 0]
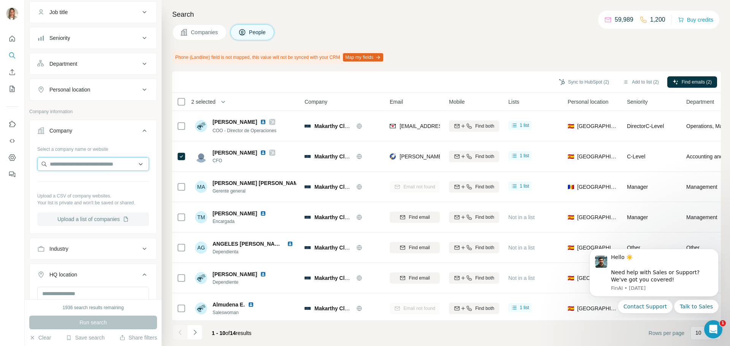
click at [106, 165] on input "text" at bounding box center [93, 164] width 112 height 14
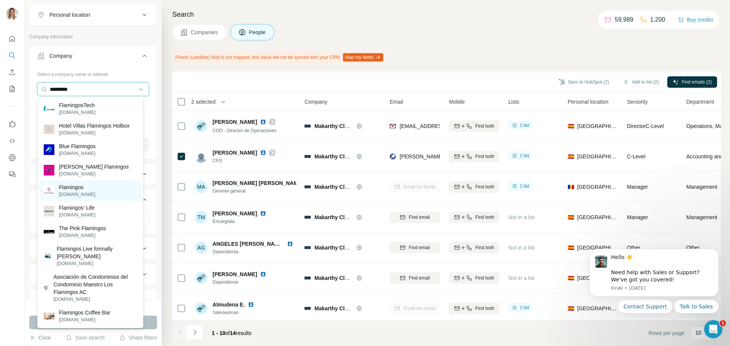
scroll to position [136, 0]
type input "*********"
click at [91, 213] on p "flamingoslife.com" at bounding box center [77, 215] width 37 height 7
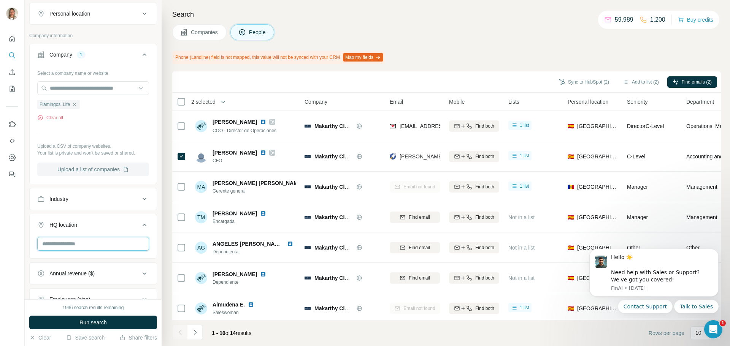
click at [89, 246] on input "text" at bounding box center [93, 244] width 112 height 14
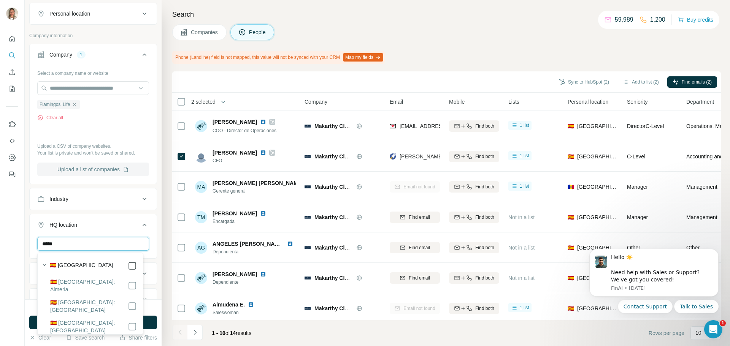
type input "*****"
click at [151, 323] on button "Run search" at bounding box center [93, 323] width 128 height 14
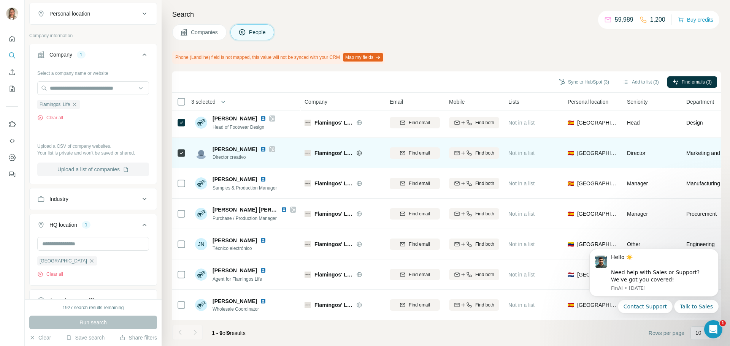
scroll to position [68, 0]
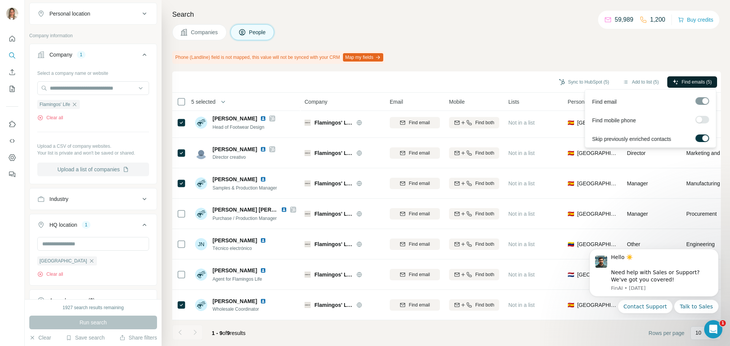
click at [694, 81] on span "Find emails (5)" at bounding box center [697, 82] width 30 height 7
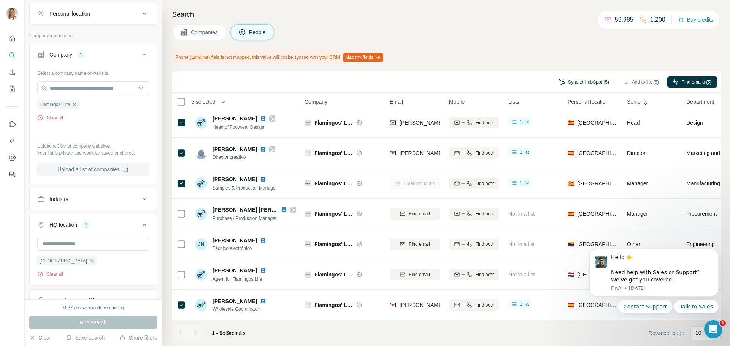
click at [588, 82] on button "Sync to HubSpot (5)" at bounding box center [584, 81] width 61 height 11
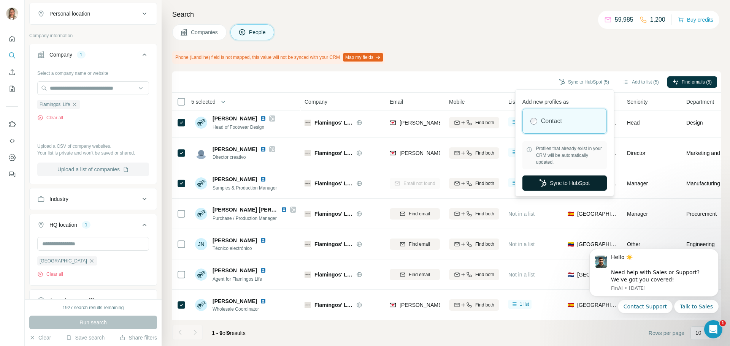
click at [570, 179] on button "Sync to HubSpot" at bounding box center [564, 183] width 84 height 15
